Goal: Task Accomplishment & Management: Complete application form

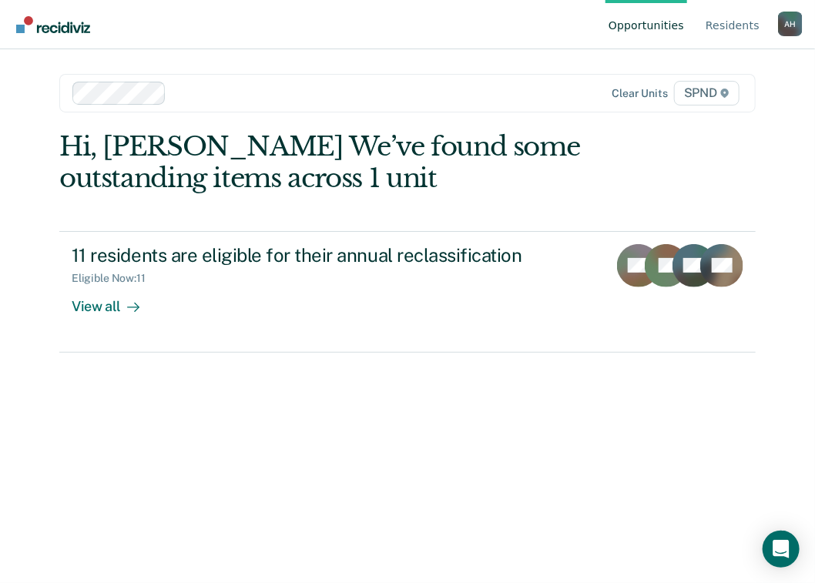
click at [349, 422] on div "Hi, [PERSON_NAME] We’ve found some outstanding items across 1 unit 11 residents…" at bounding box center [407, 336] width 697 height 411
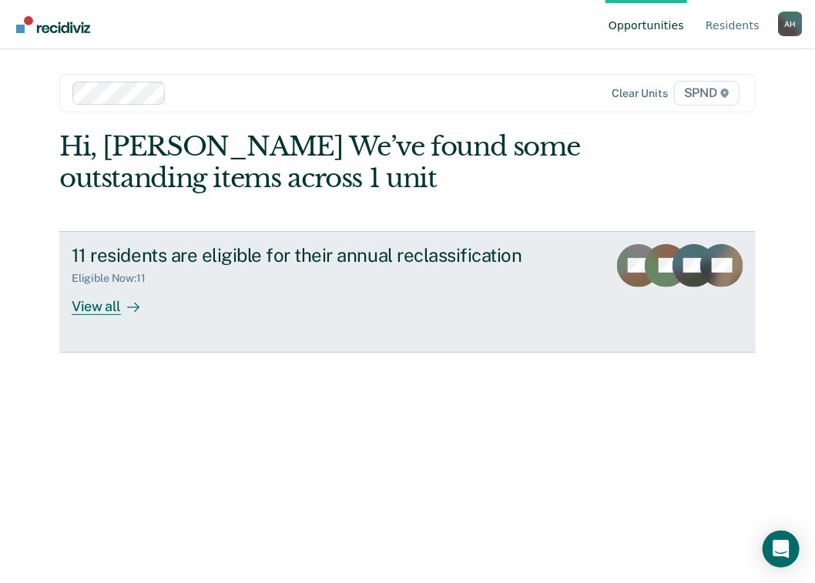
click at [96, 308] on div "View all" at bounding box center [115, 300] width 86 height 30
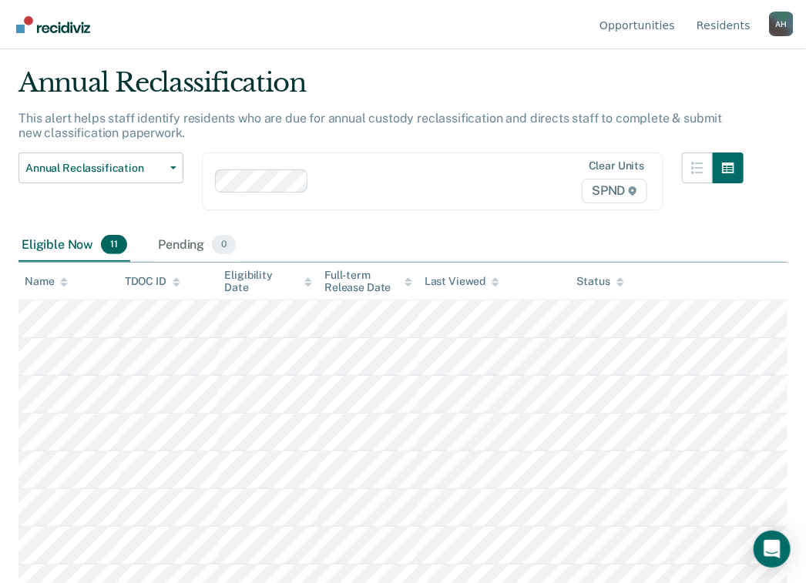
scroll to position [62, 0]
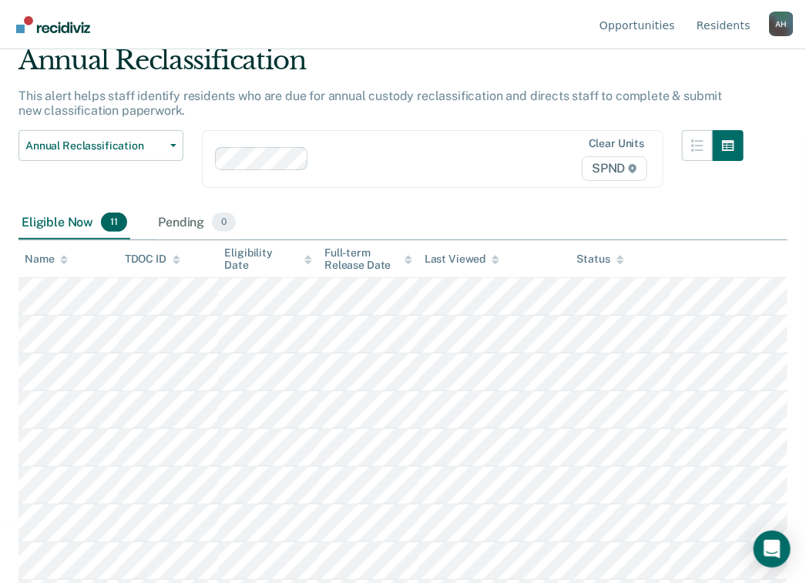
click at [173, 261] on icon at bounding box center [177, 260] width 8 height 10
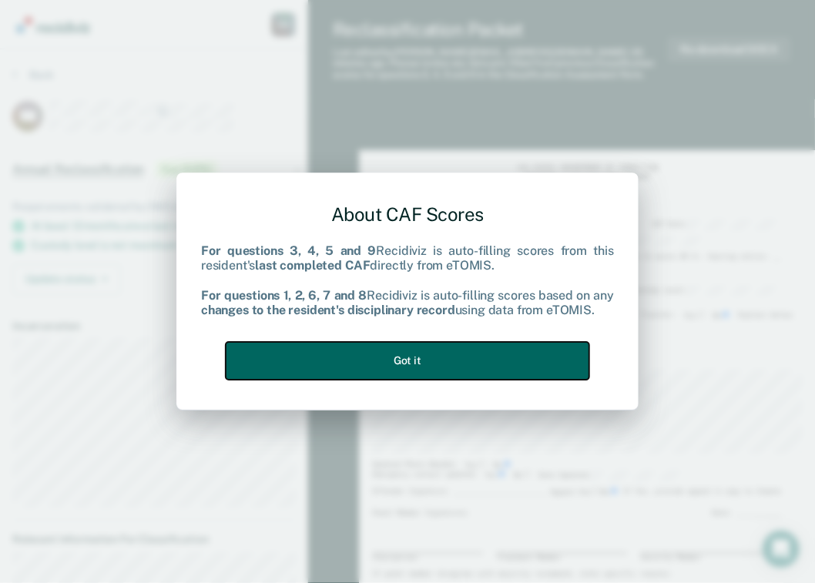
click at [464, 358] on button "Got it" at bounding box center [408, 361] width 364 height 38
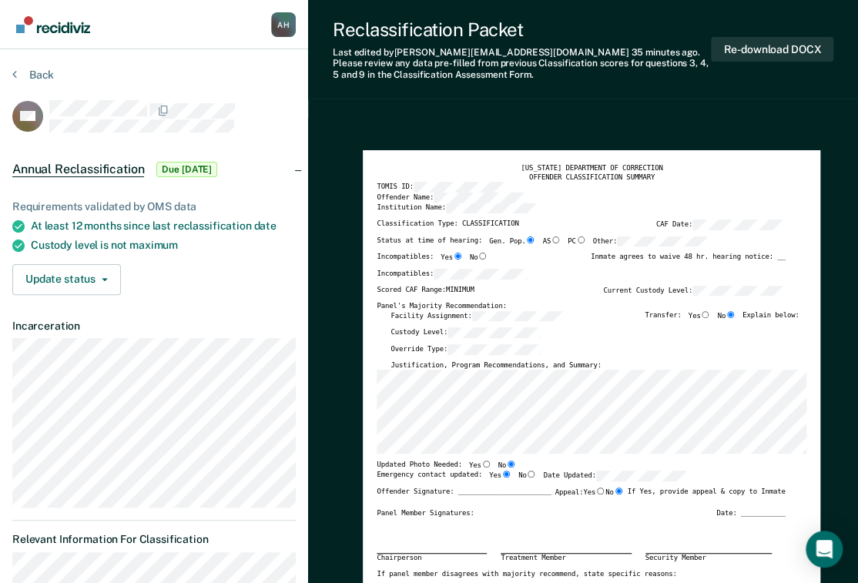
click at [549, 278] on div "Incompatibles:" at bounding box center [581, 277] width 408 height 17
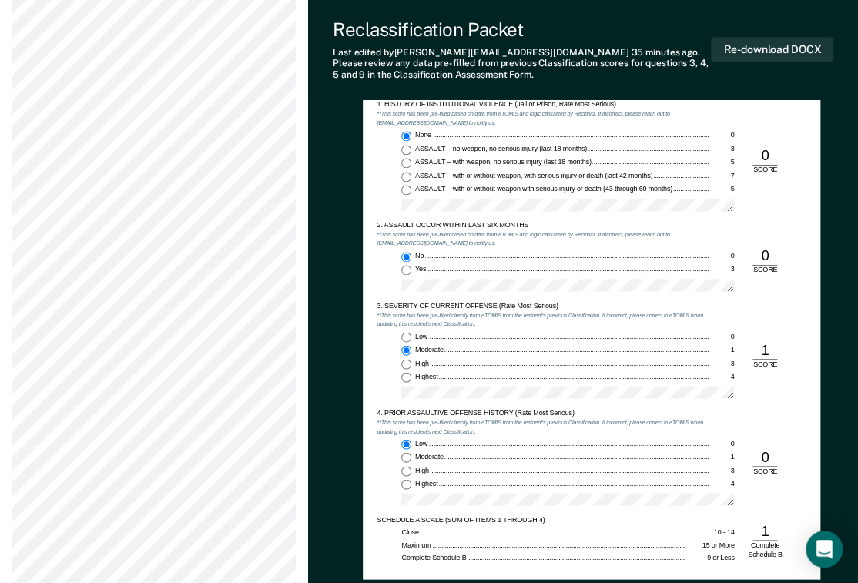
scroll to position [801, 0]
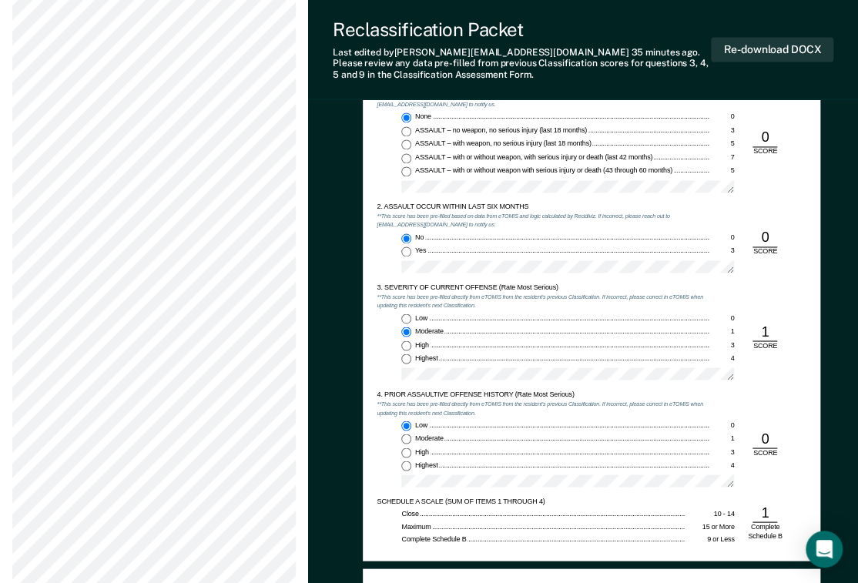
click at [407, 465] on input "Highest 4" at bounding box center [407, 466] width 10 height 10
type textarea "x"
radio input "false"
radio input "true"
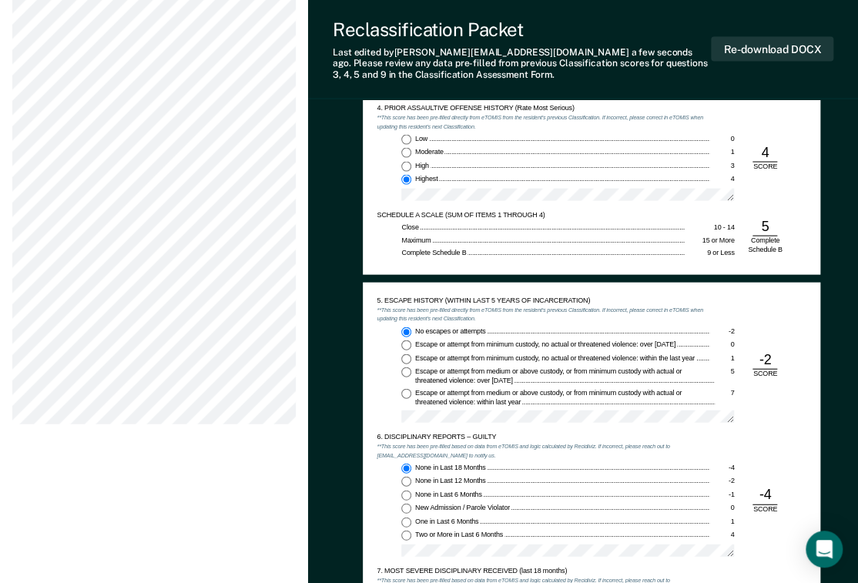
scroll to position [1110, 0]
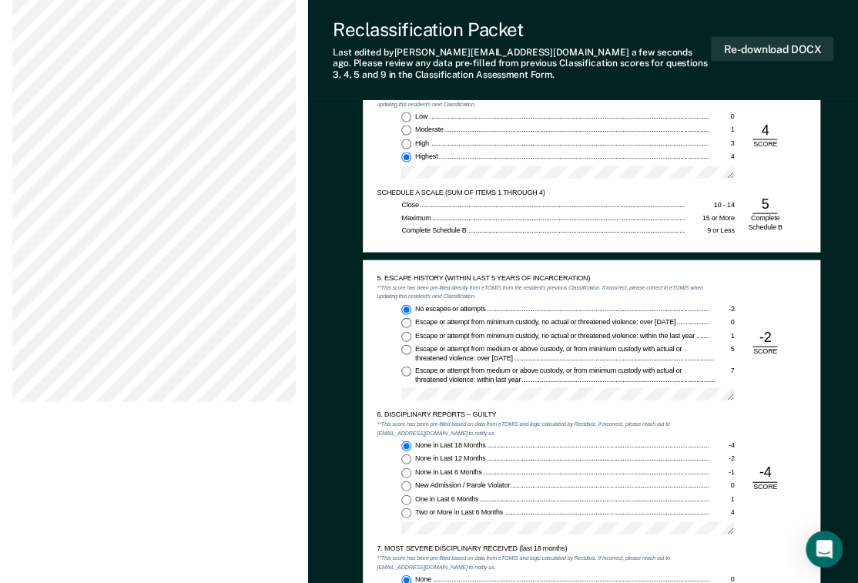
click at [379, 334] on div "No escapes or attempts -2 Escape or attempt from minimum custody, no actual or …" at bounding box center [543, 356] width 333 height 102
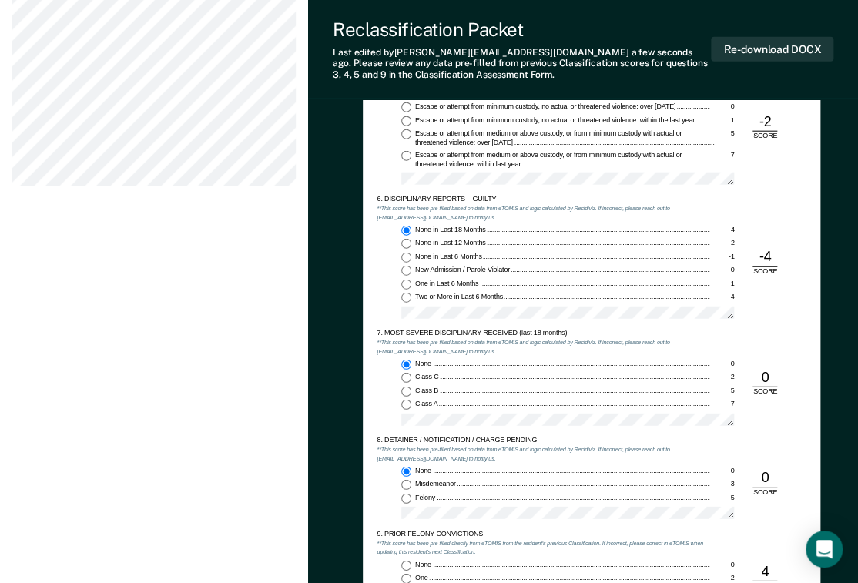
scroll to position [1356, 0]
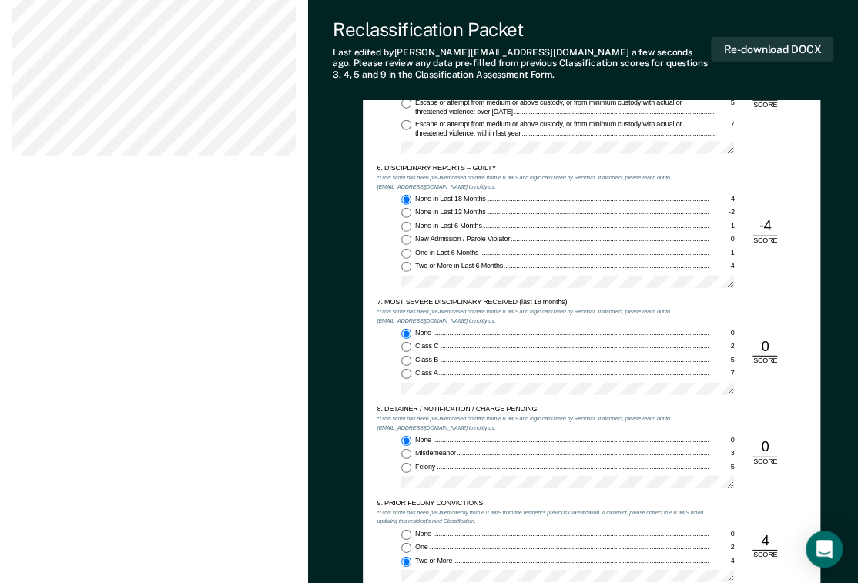
click at [385, 380] on div "None 0 Class C 2 Class B 5 Class A 7" at bounding box center [543, 365] width 333 height 73
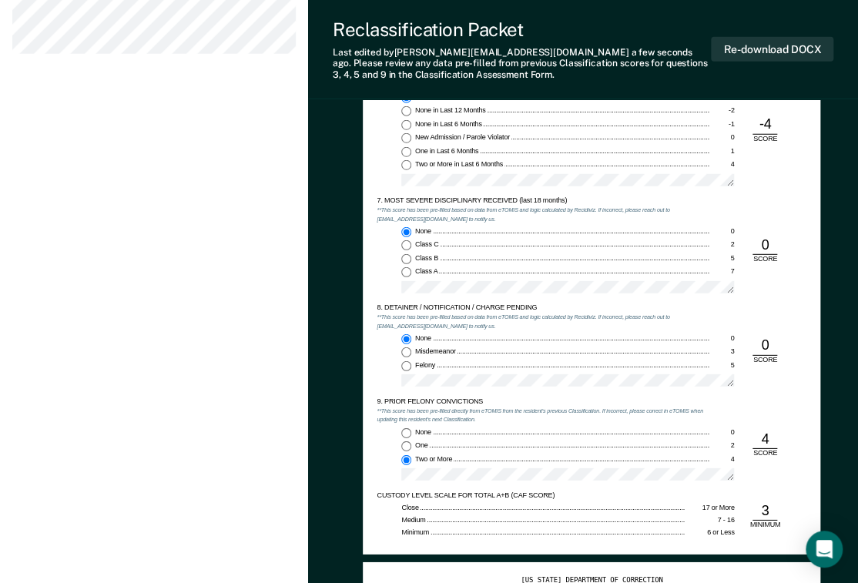
scroll to position [1480, 0]
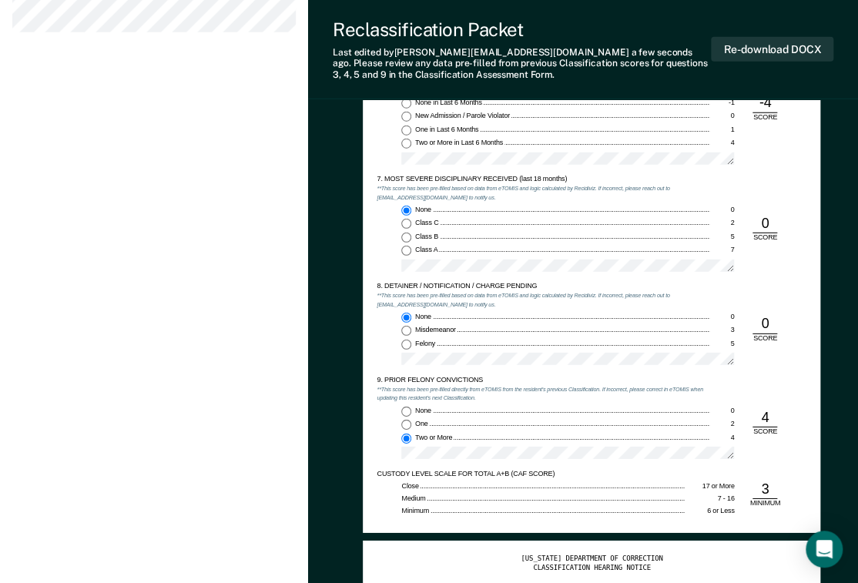
click at [379, 428] on div "None 0 One 2 Two or More 4" at bounding box center [543, 437] width 333 height 60
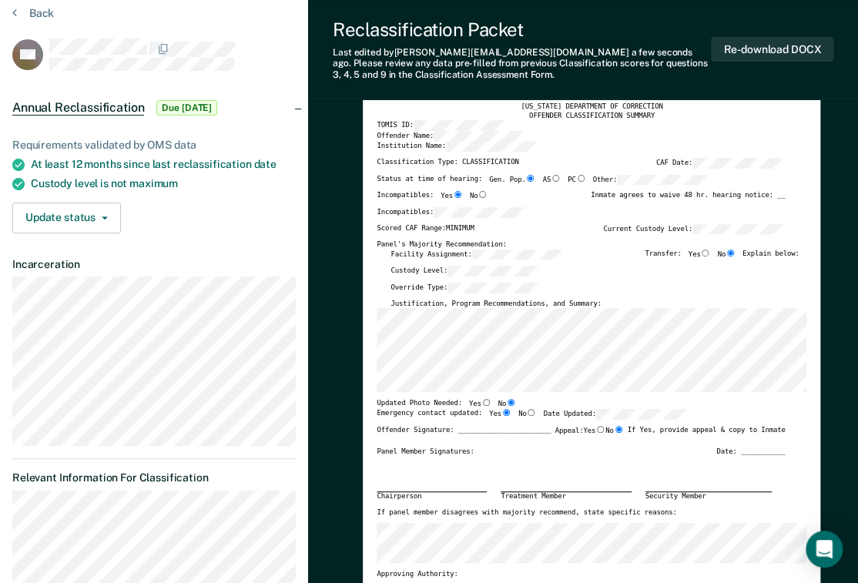
scroll to position [0, 0]
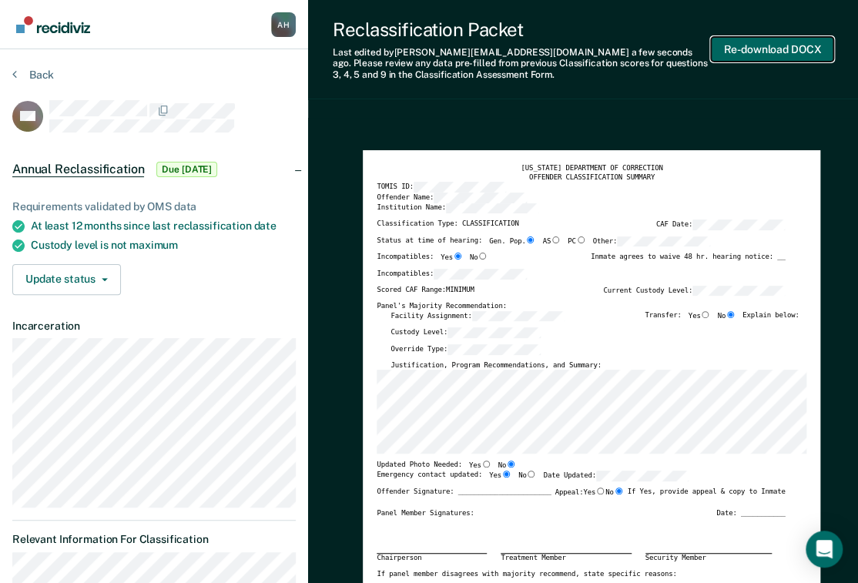
click at [771, 50] on button "Re-download DOCX" at bounding box center [772, 49] width 123 height 25
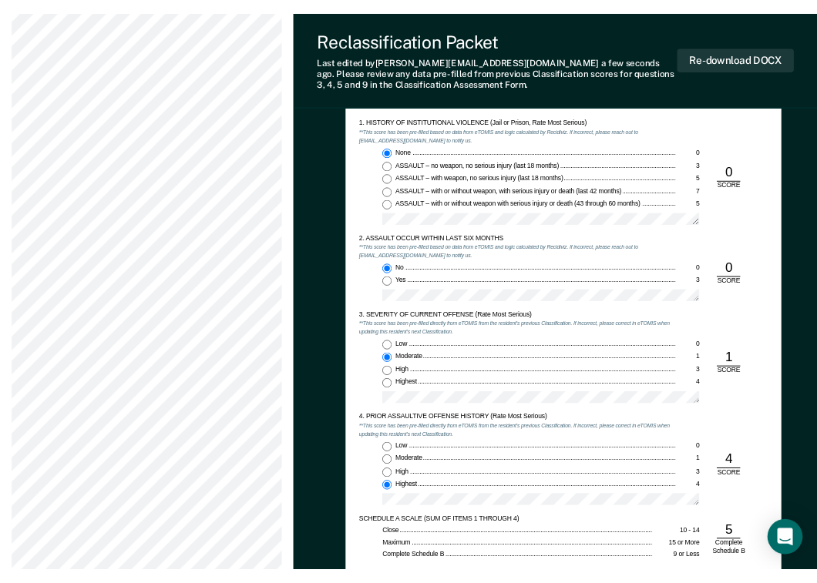
scroll to position [801, 0]
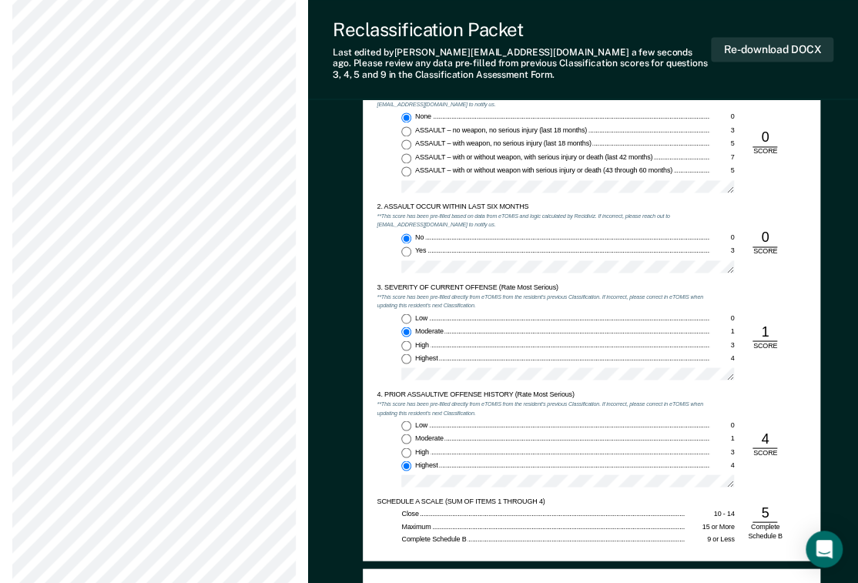
type textarea "x"
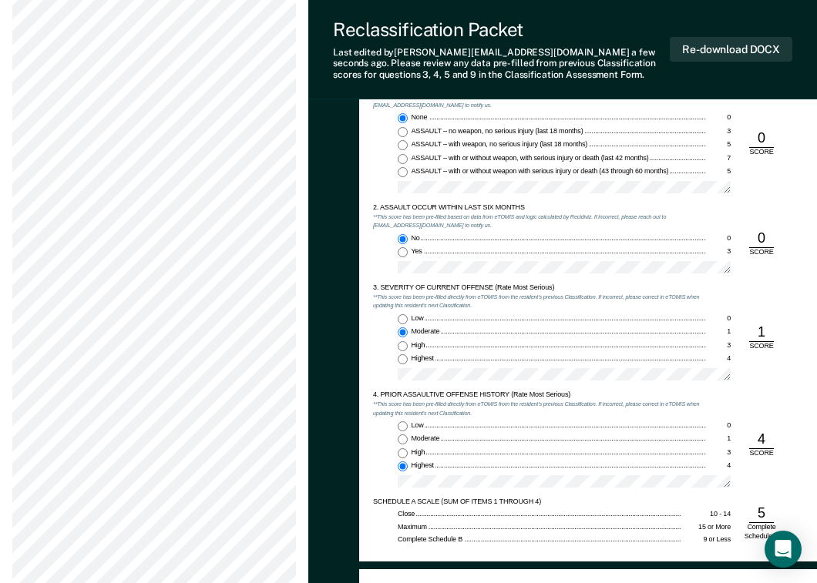
scroll to position [740, 0]
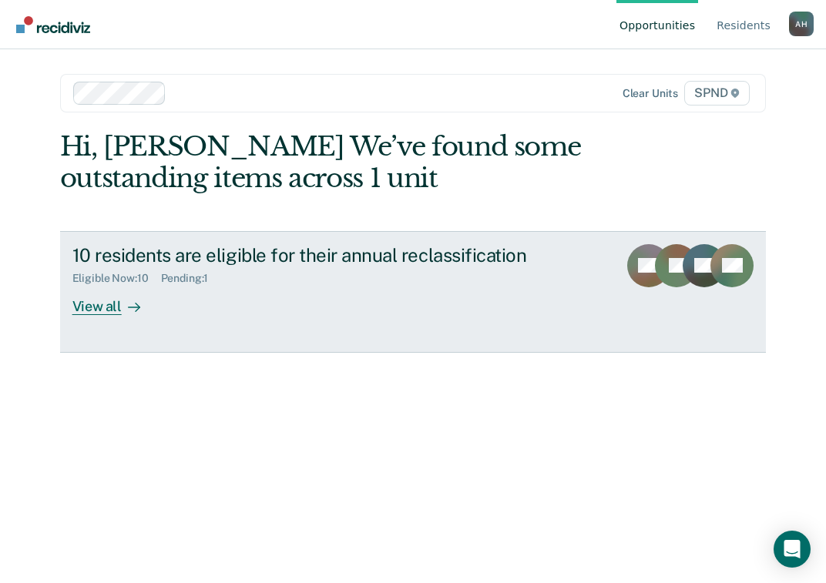
click at [630, 302] on div "HH" at bounding box center [648, 279] width 43 height 71
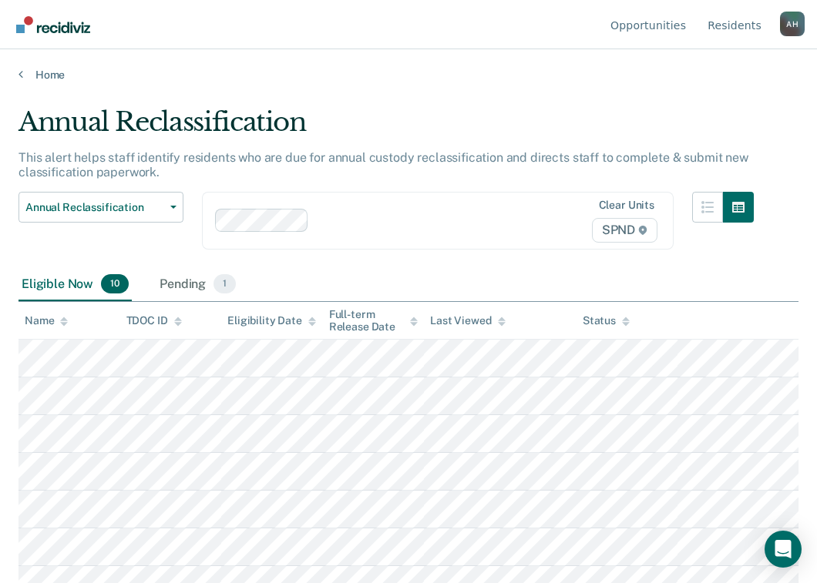
click at [176, 317] on icon at bounding box center [178, 322] width 8 height 10
click at [188, 268] on div "Pending 1" at bounding box center [197, 285] width 82 height 34
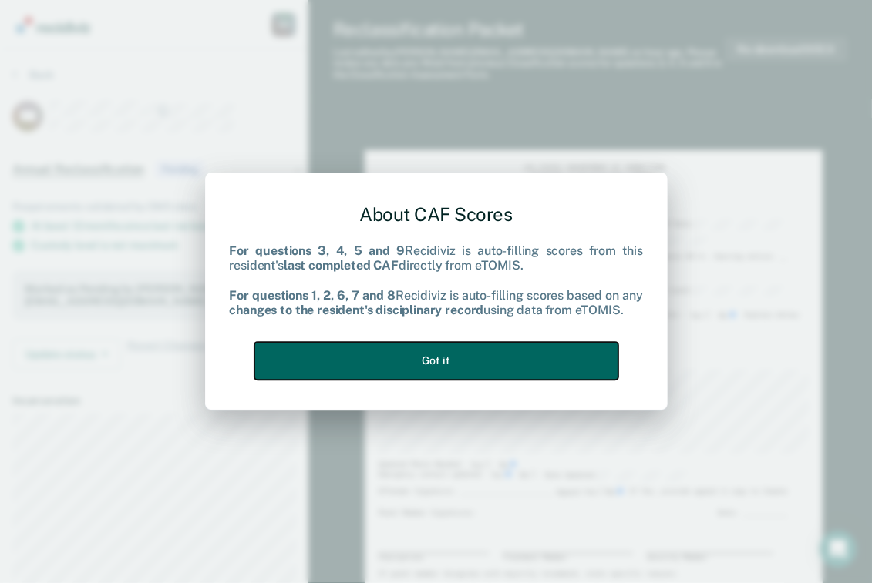
click at [420, 364] on button "Got it" at bounding box center [436, 361] width 364 height 38
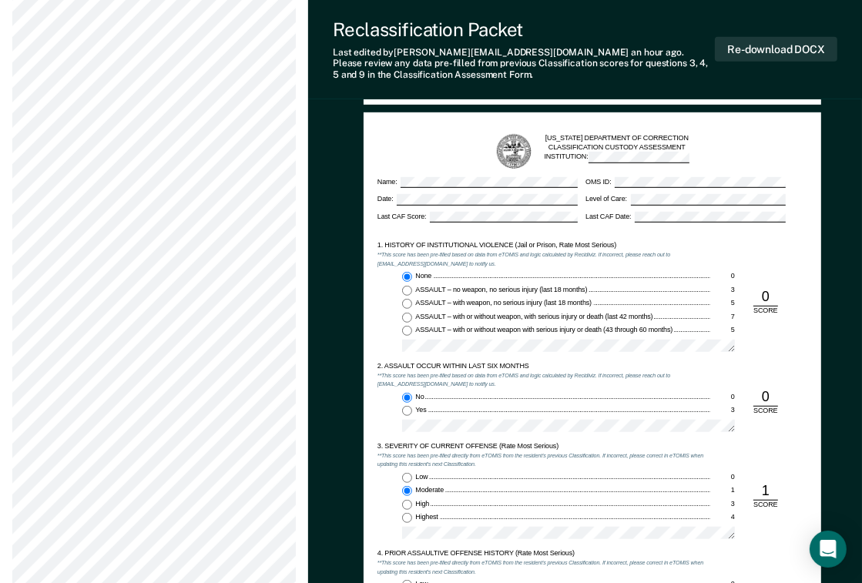
scroll to position [636, 0]
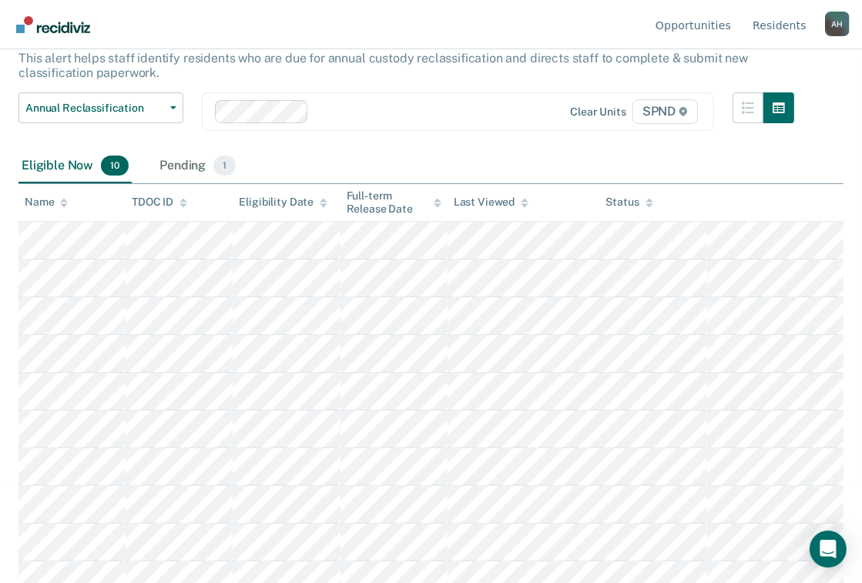
scroll to position [114, 0]
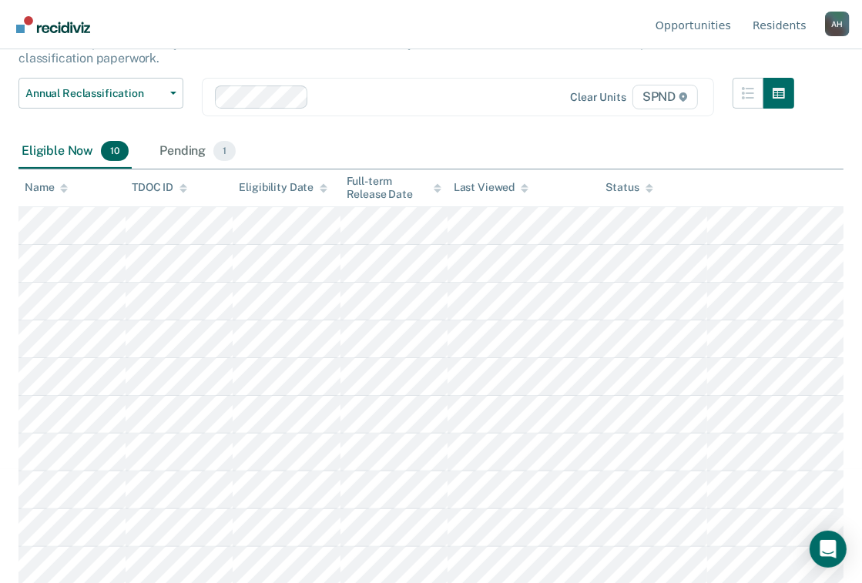
click at [63, 189] on icon at bounding box center [64, 191] width 8 height 4
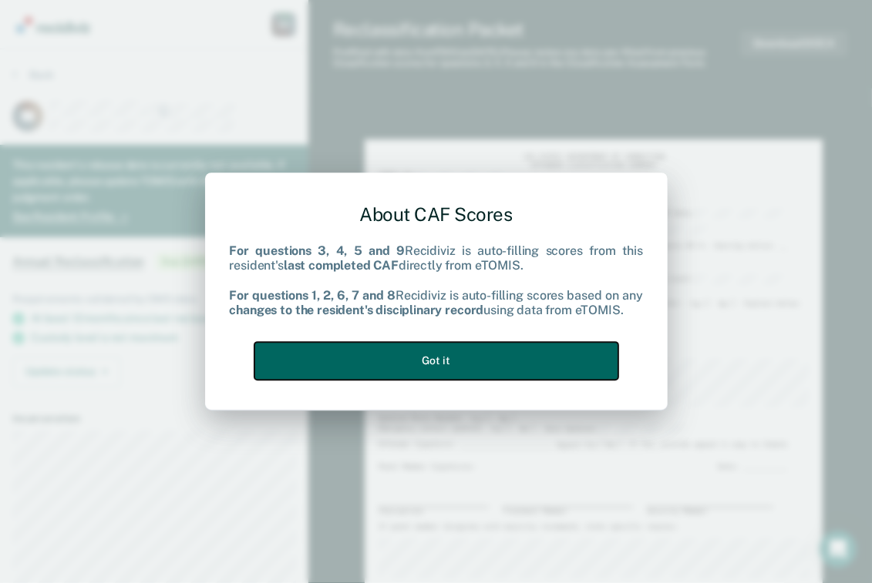
click at [449, 360] on button "Got it" at bounding box center [436, 361] width 364 height 38
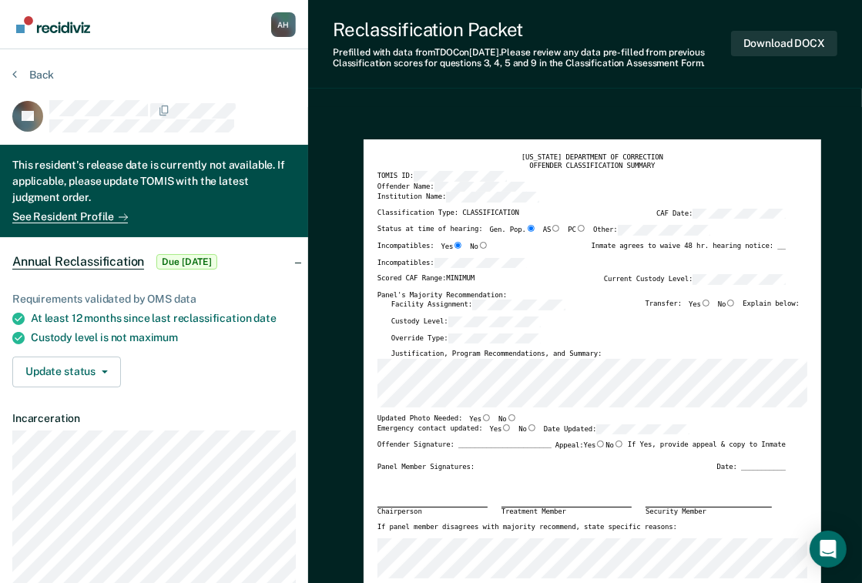
click at [735, 305] on input "No" at bounding box center [731, 303] width 10 height 7
type textarea "x"
radio input "true"
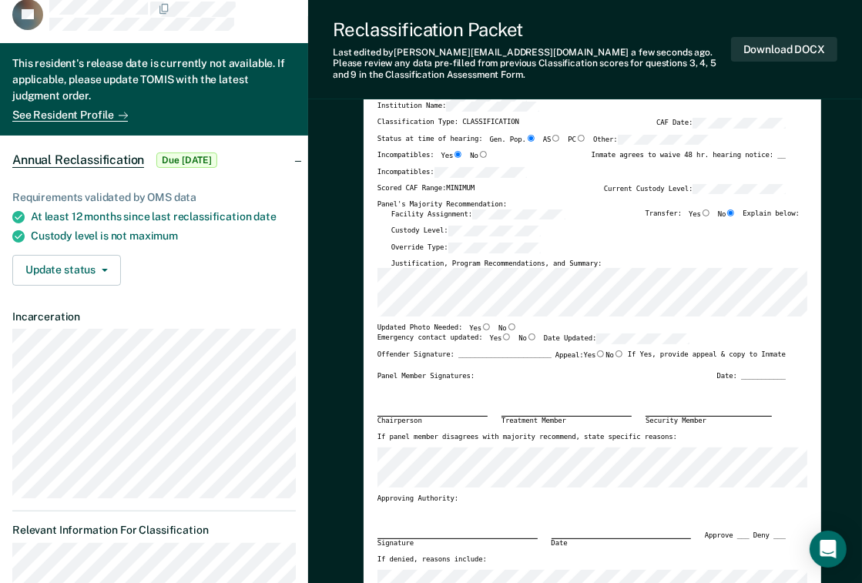
scroll to position [123, 0]
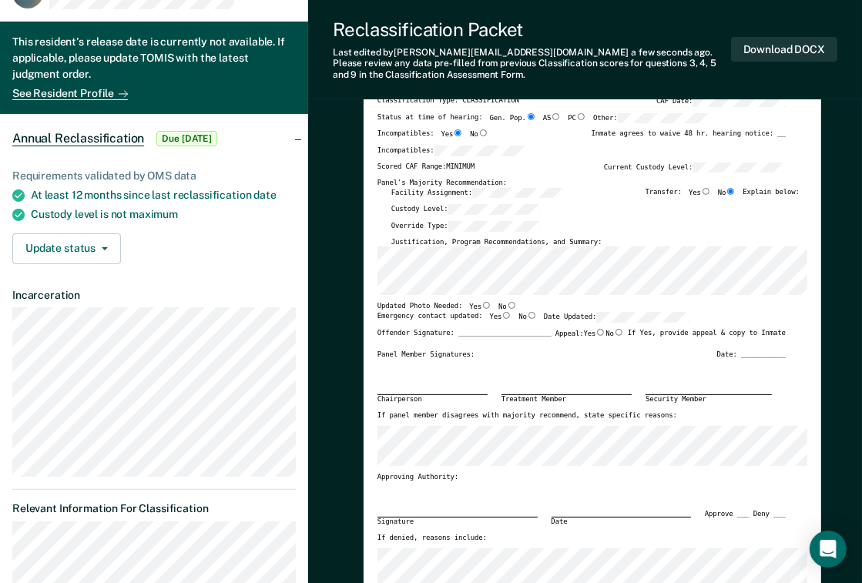
click at [507, 304] on input "No" at bounding box center [512, 305] width 10 height 7
type textarea "x"
radio input "true"
click at [502, 314] on input "Yes" at bounding box center [507, 315] width 10 height 7
type textarea "x"
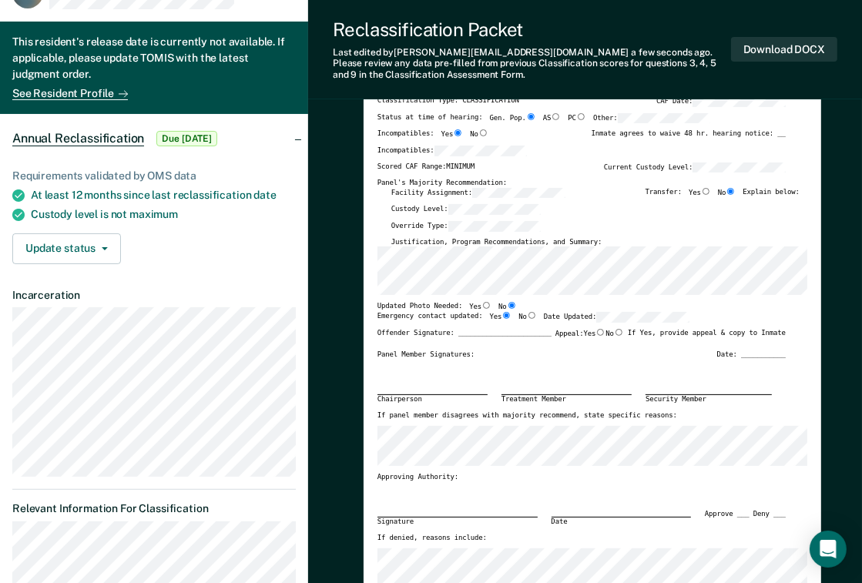
radio input "true"
click at [617, 332] on input "No" at bounding box center [619, 332] width 10 height 7
type textarea "x"
radio input "true"
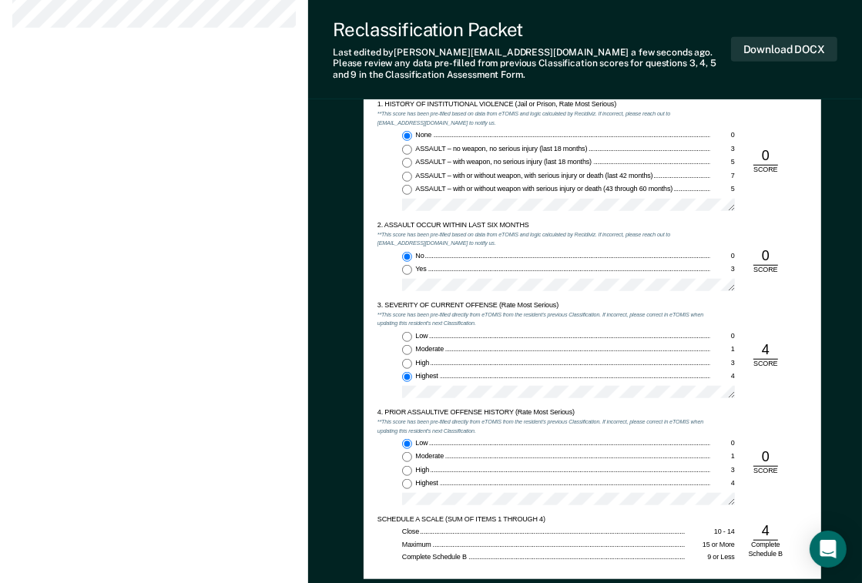
scroll to position [801, 0]
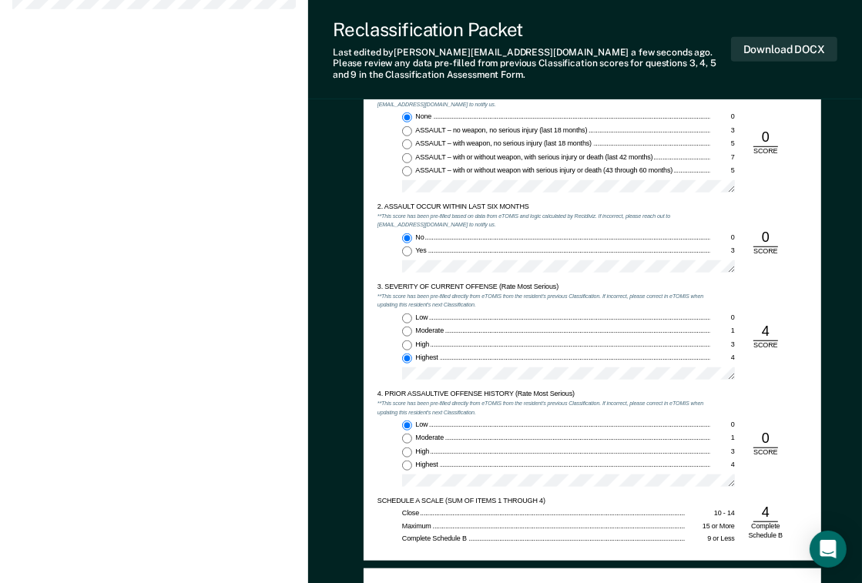
click at [725, 18] on div "Reclassification Packet" at bounding box center [532, 29] width 398 height 22
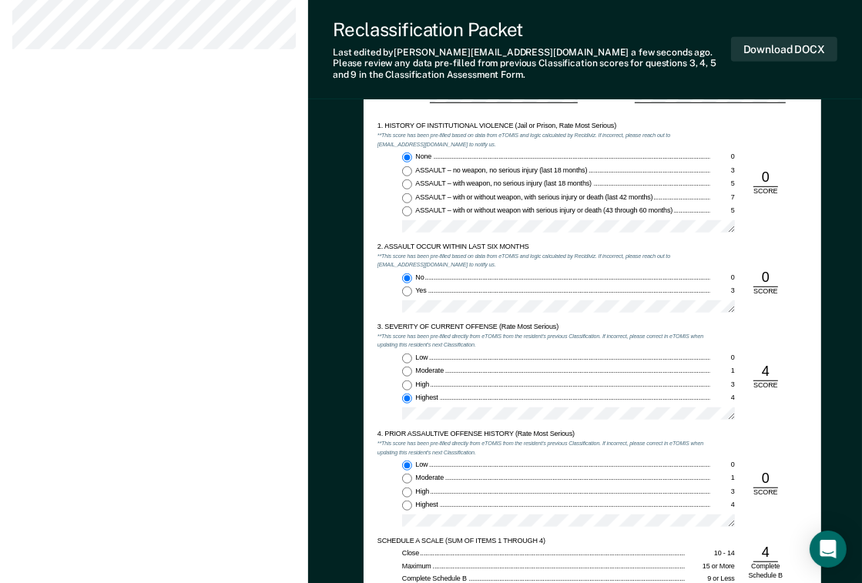
scroll to position [740, 0]
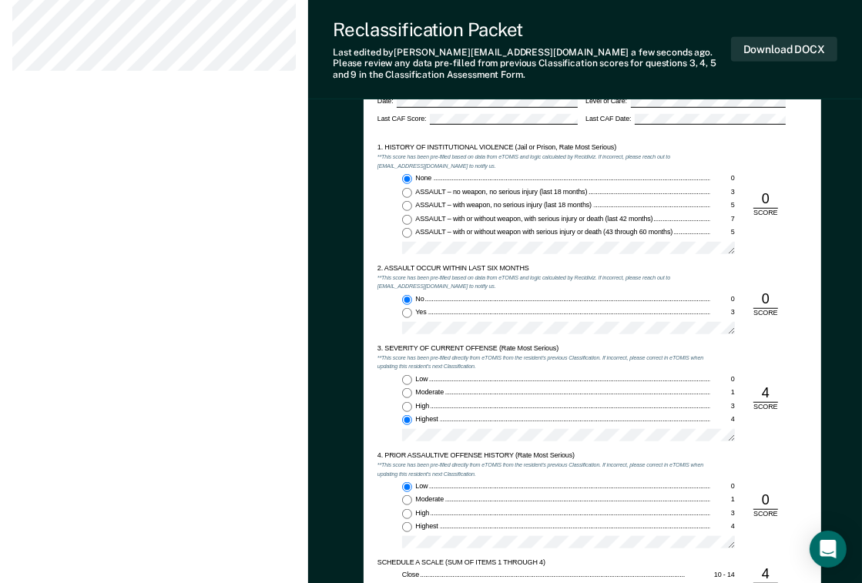
click at [381, 232] on div "None 0 ASSAULT – no weapon, no serious injury (last 18 months) 3 ASSAULT – with…" at bounding box center [544, 217] width 333 height 87
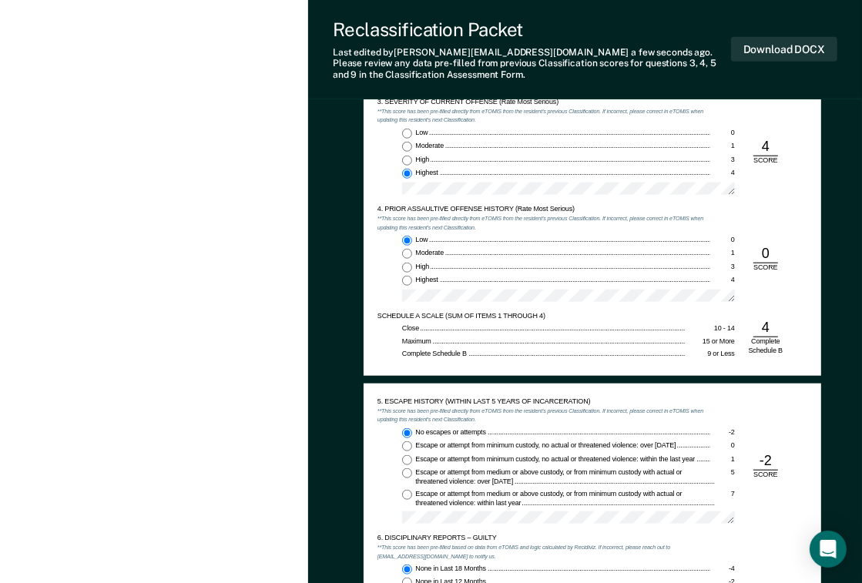
scroll to position [925, 0]
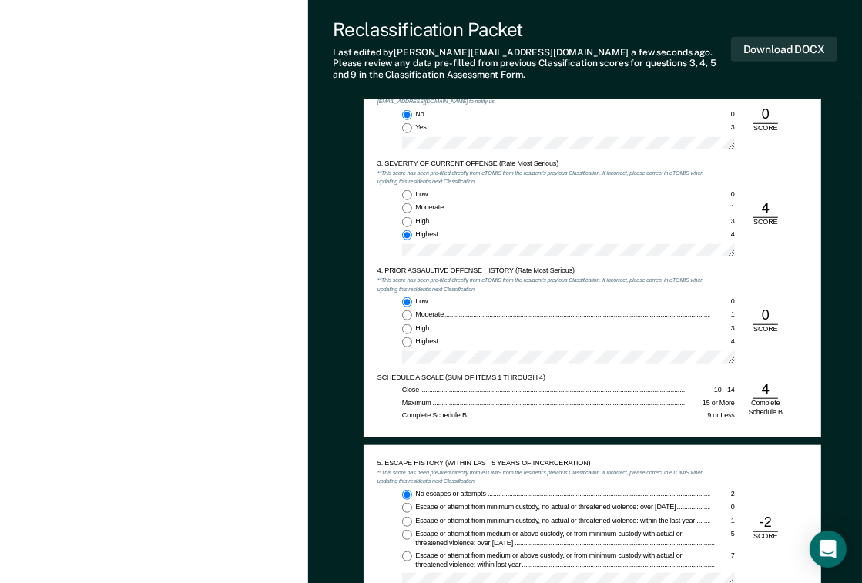
click at [376, 348] on div "TENNESSEE DEPARTMENT OF CORRECTION CLASSIFICATION CUSTODY ASSESSMENT INSTITUTIO…" at bounding box center [593, 134] width 458 height 608
click at [405, 341] on input "Highest 4" at bounding box center [407, 343] width 10 height 10
type textarea "x"
radio input "false"
radio input "true"
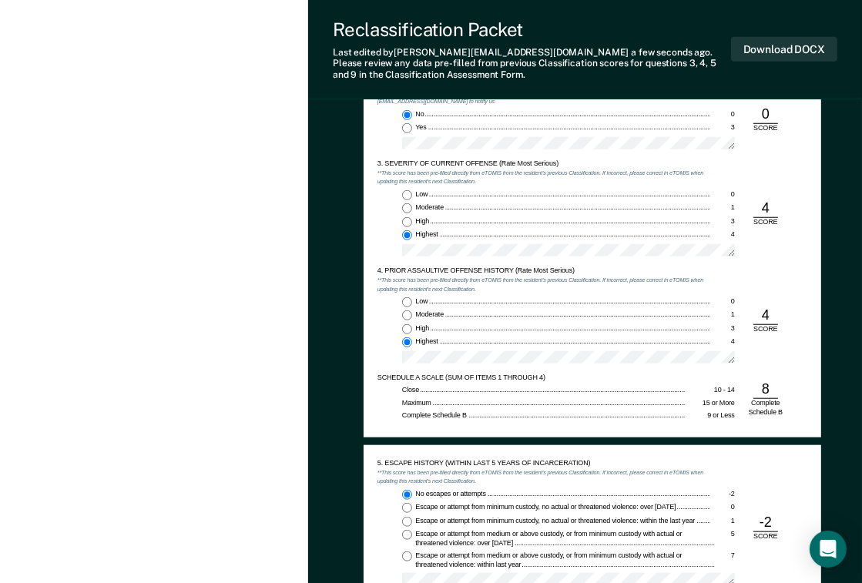
type textarea "x"
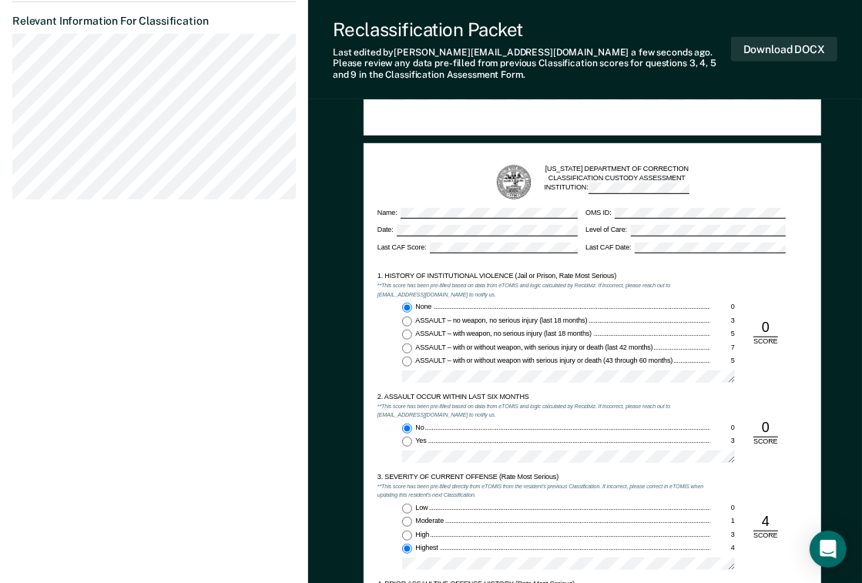
scroll to position [617, 0]
